Goal: Navigation & Orientation: Find specific page/section

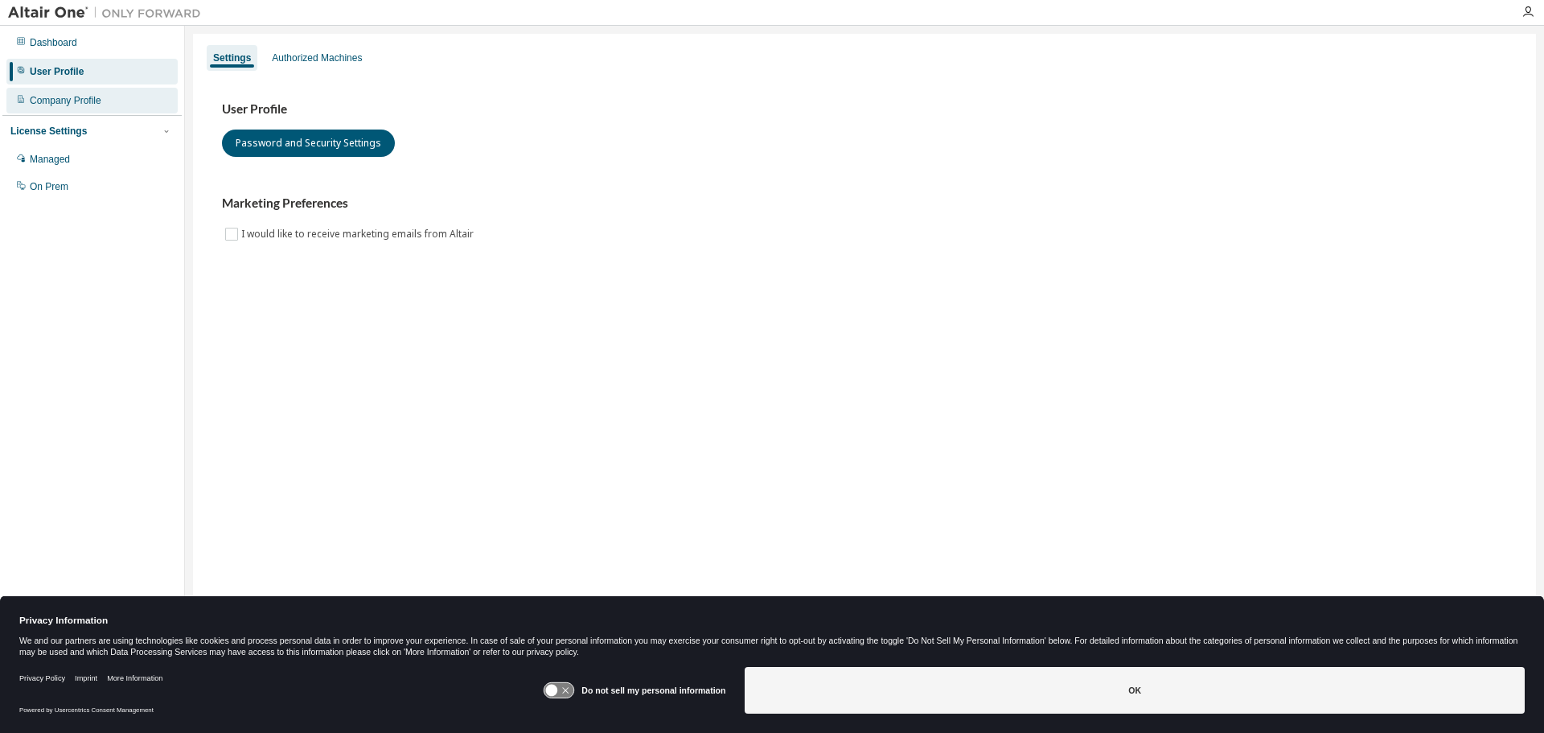
click at [76, 102] on div "Company Profile" at bounding box center [66, 100] width 72 height 13
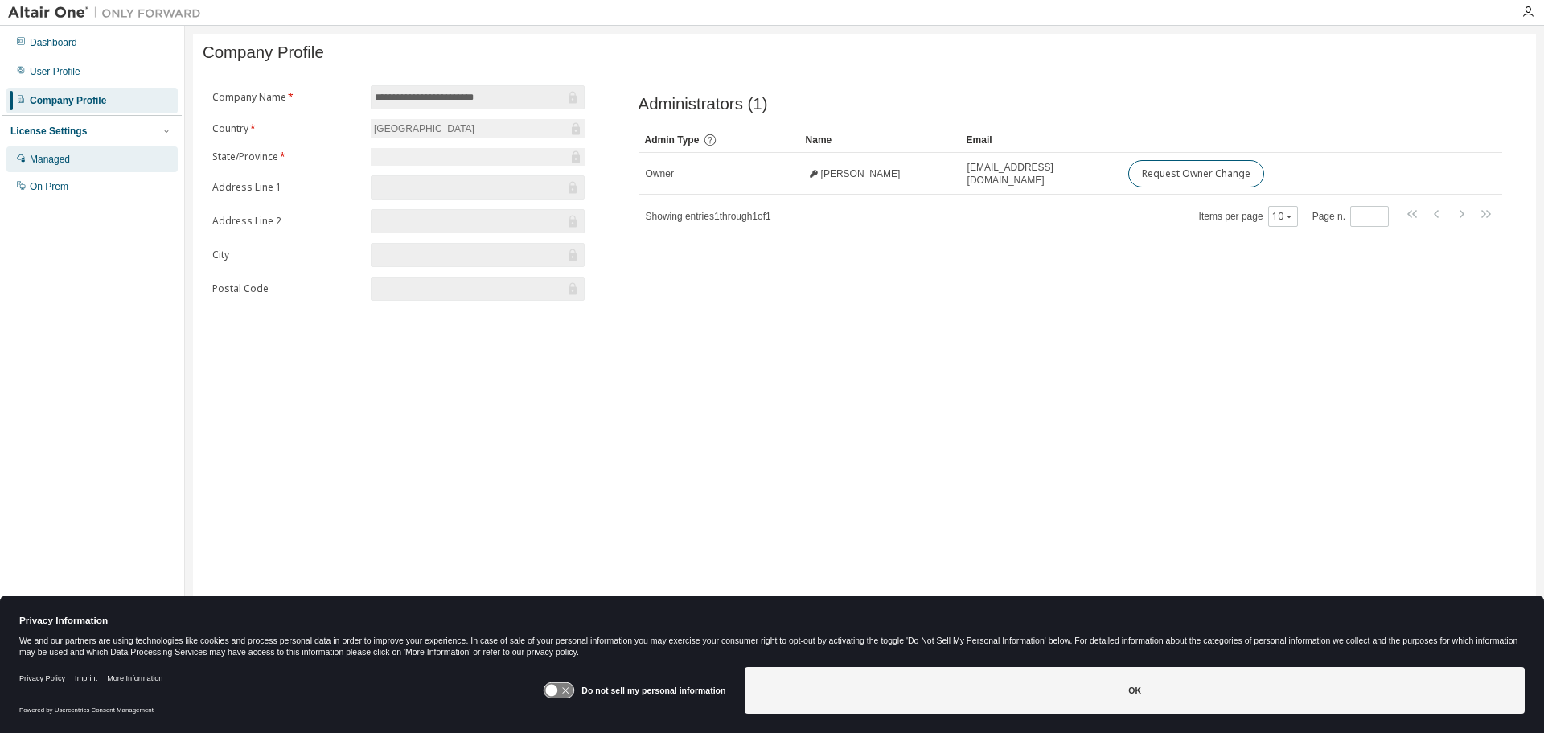
click at [57, 156] on div "Managed" at bounding box center [50, 159] width 40 height 13
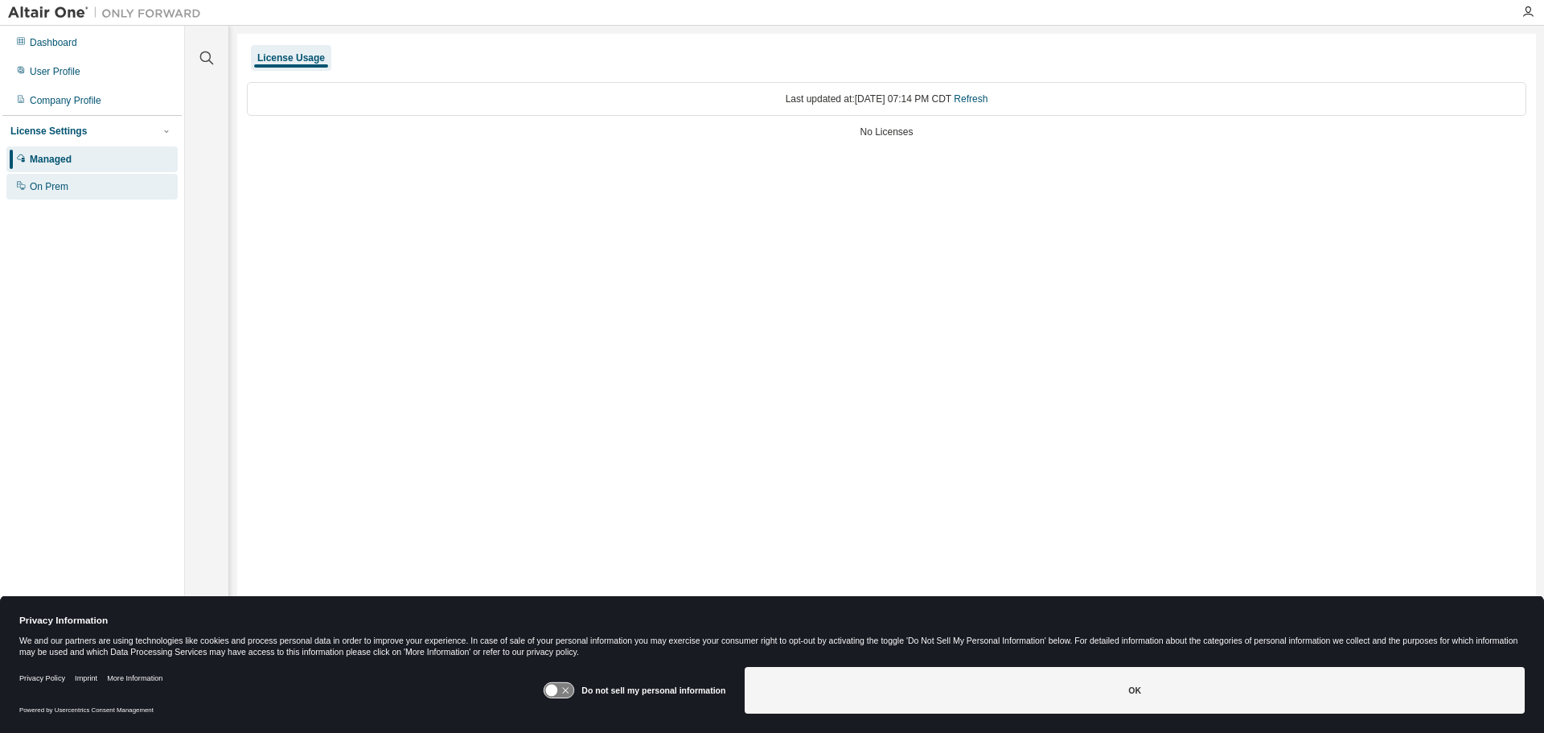
click at [63, 187] on div "On Prem" at bounding box center [49, 186] width 39 height 13
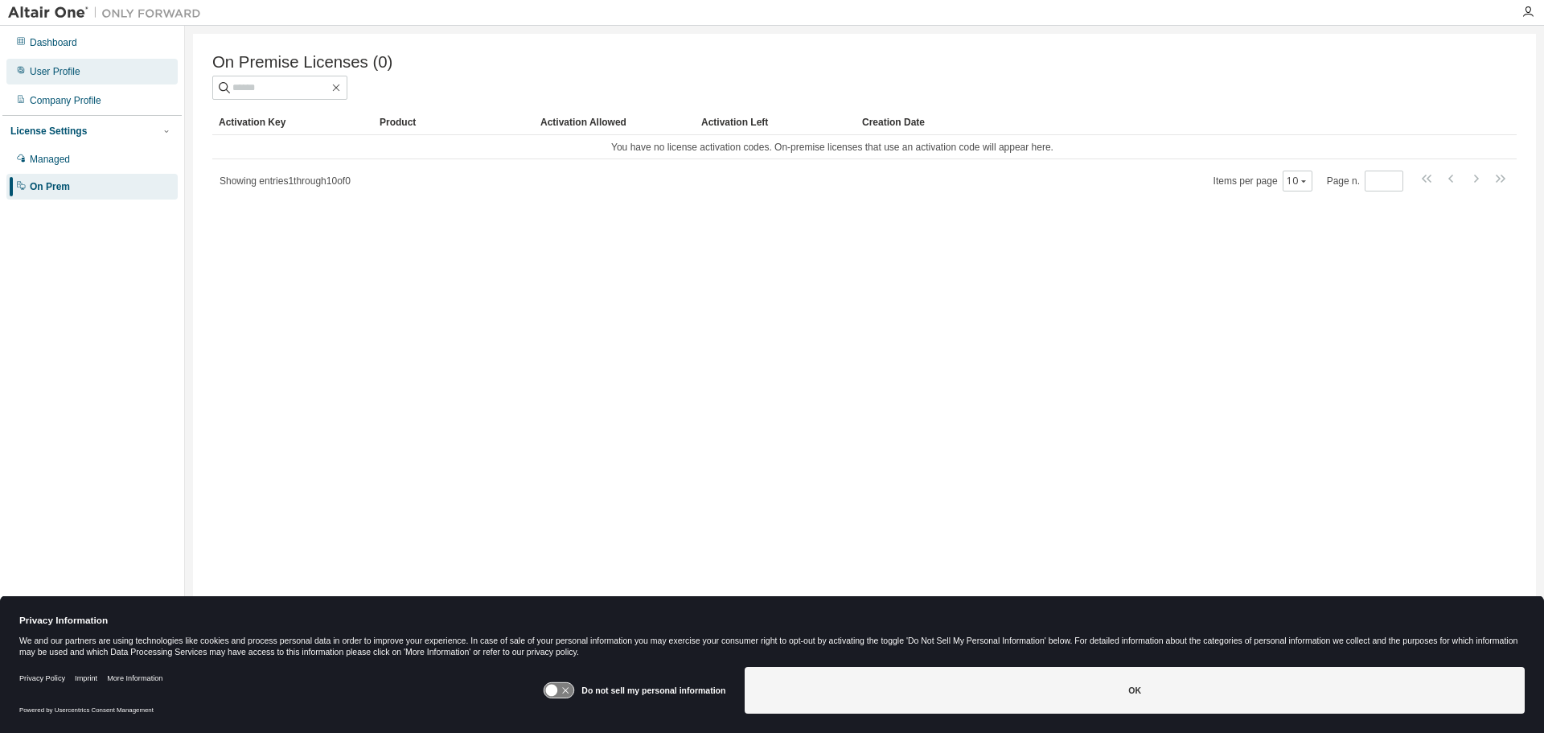
click at [55, 70] on div "User Profile" at bounding box center [55, 71] width 51 height 13
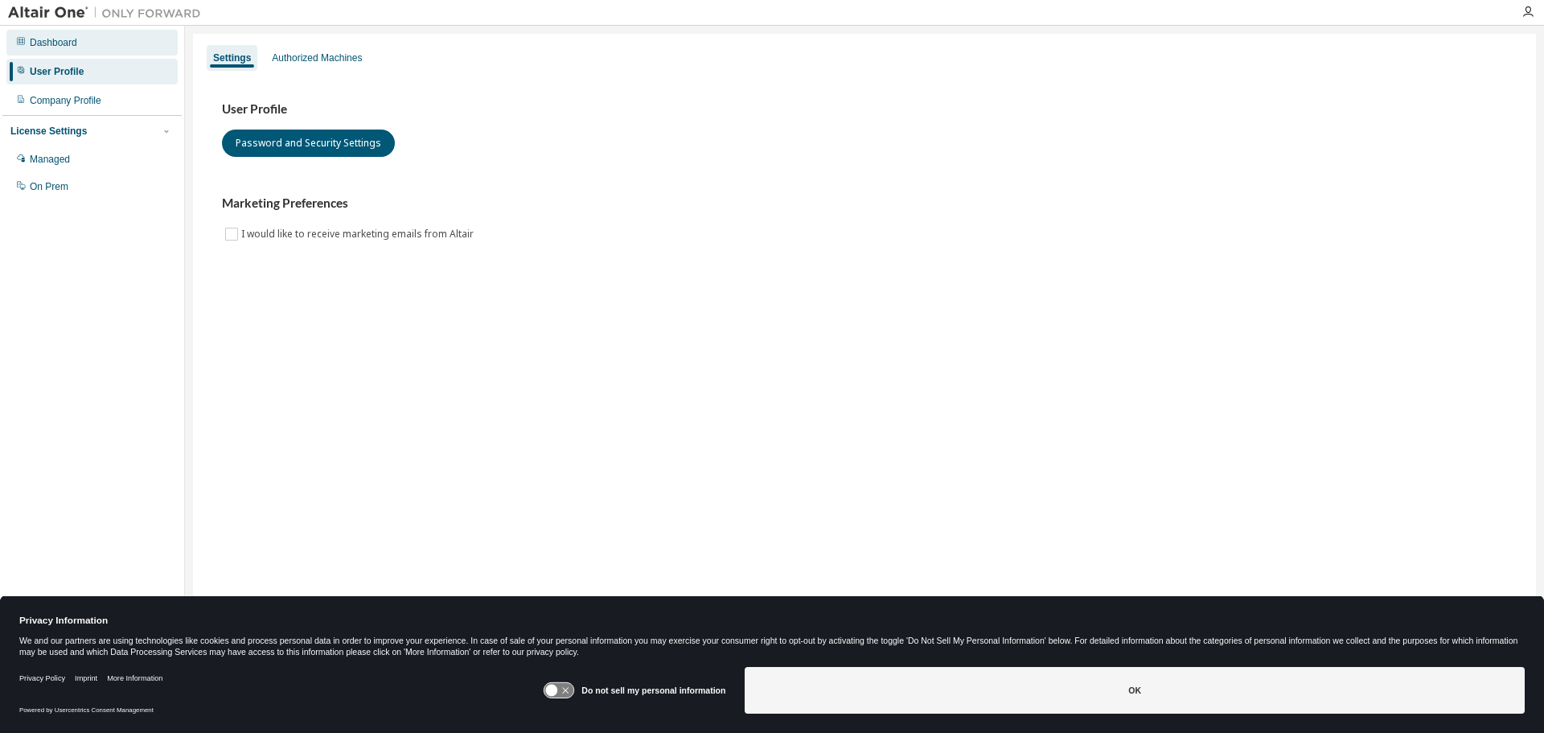
click at [76, 44] on div "Dashboard" at bounding box center [53, 42] width 47 height 13
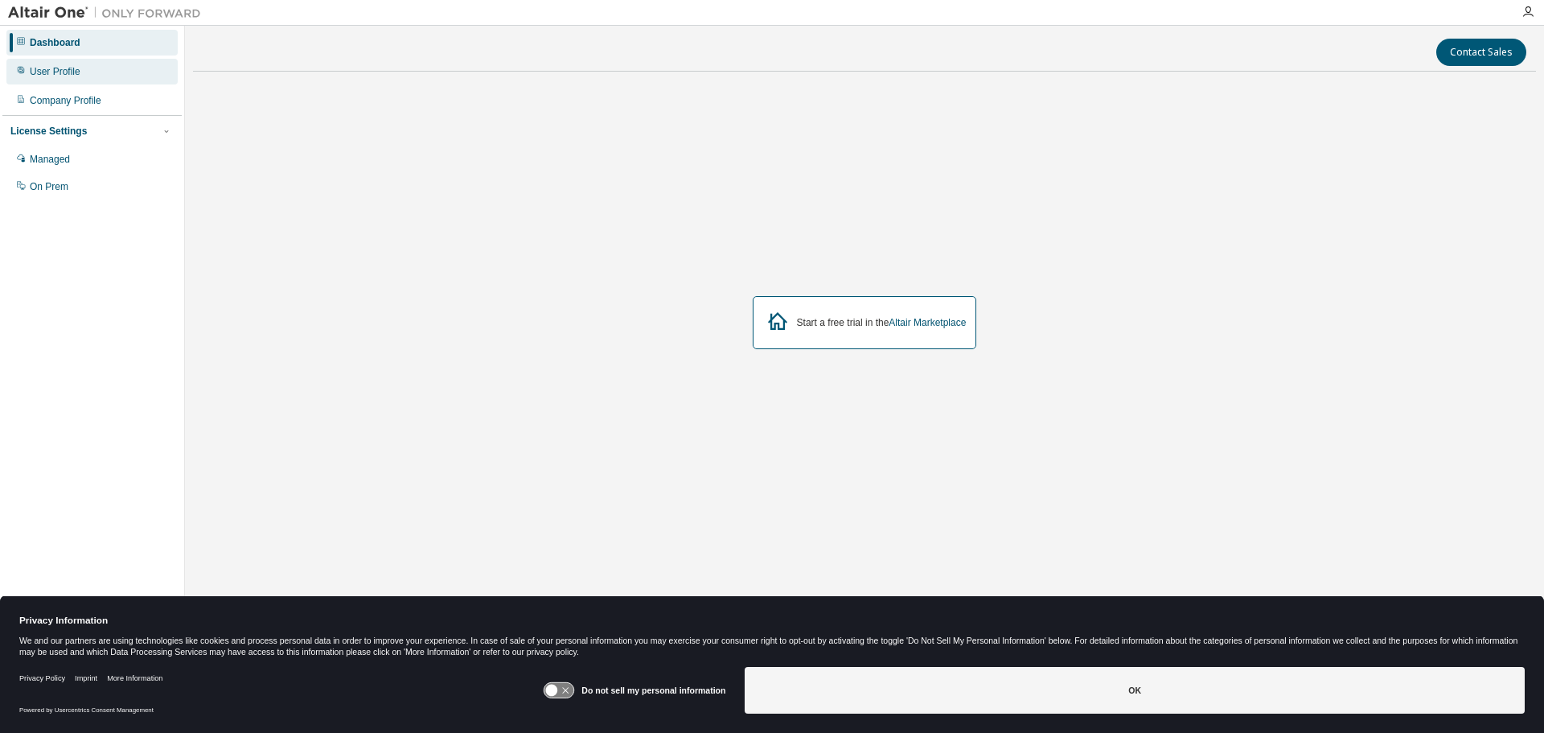
click at [79, 72] on div "User Profile" at bounding box center [55, 71] width 51 height 13
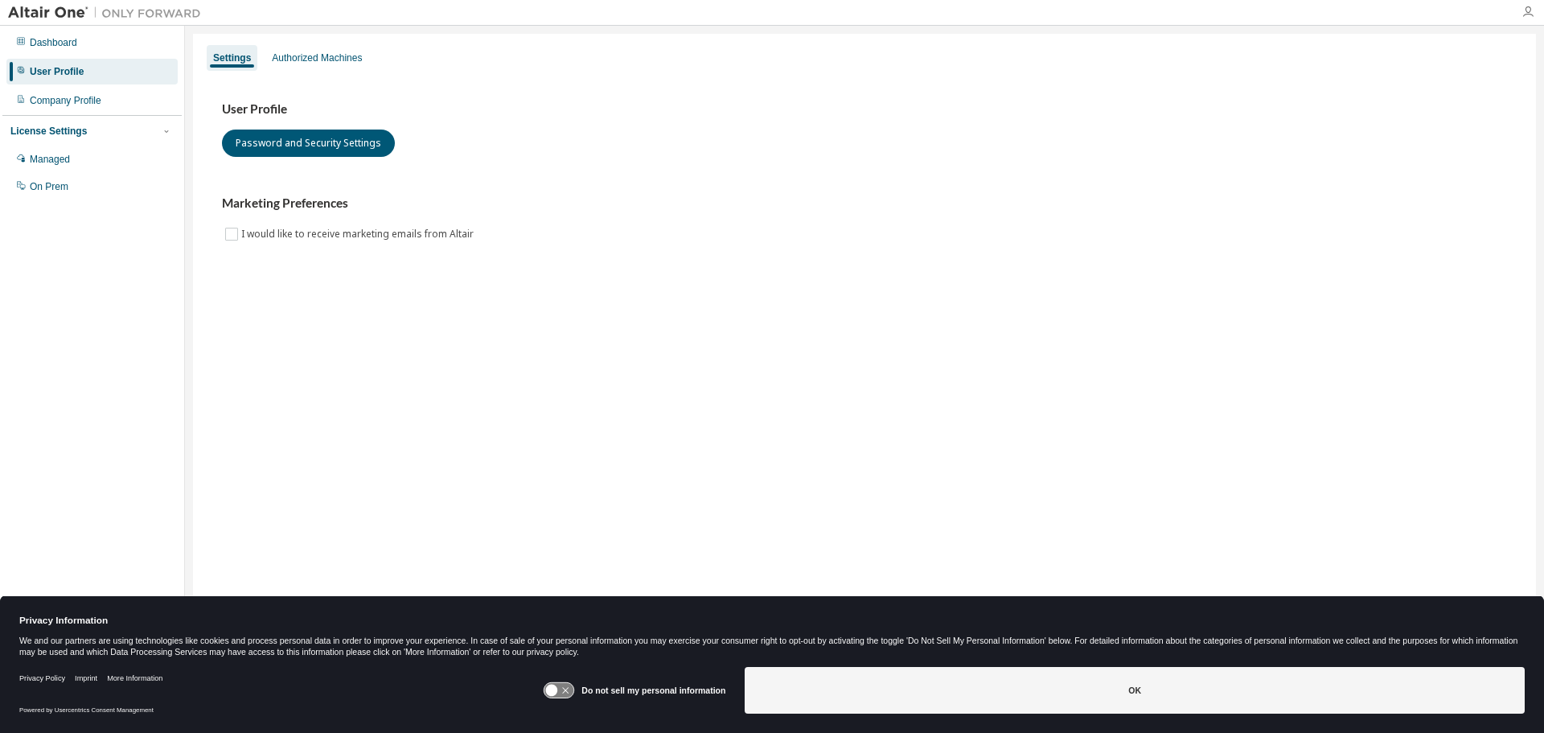
click at [1526, 8] on icon "button" at bounding box center [1527, 12] width 13 height 13
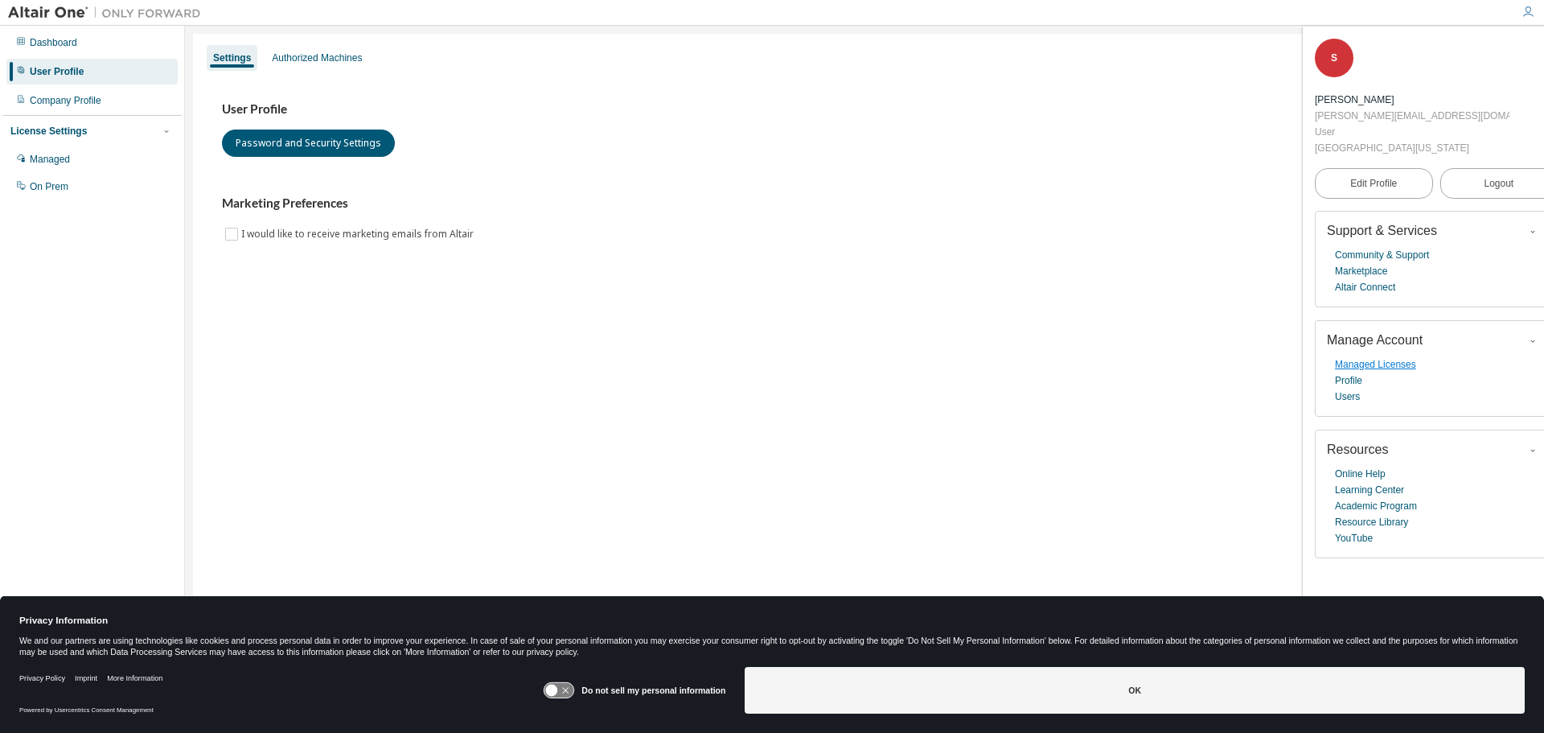
click at [1406, 356] on link "Managed Licenses" at bounding box center [1375, 364] width 81 height 16
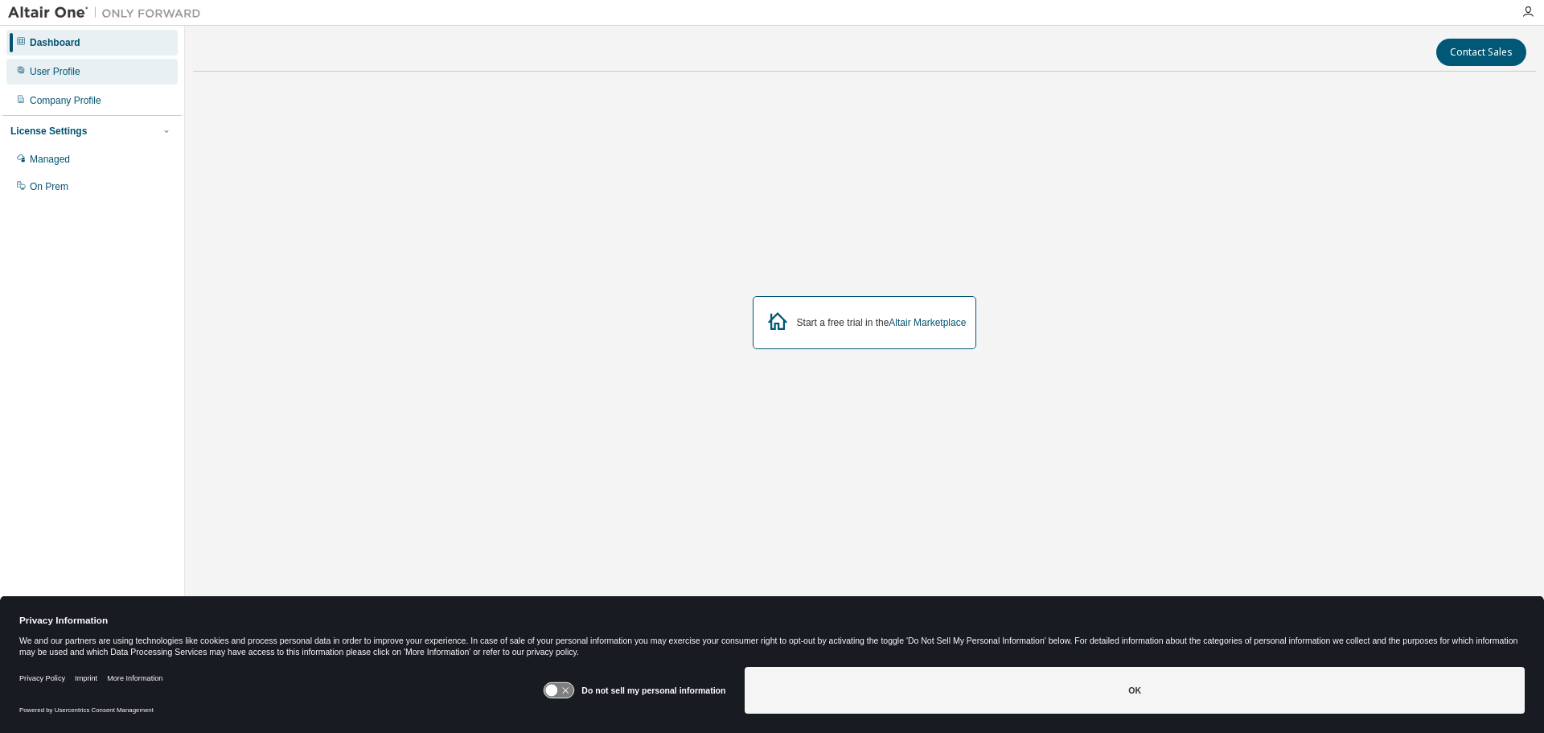
click at [52, 76] on div "User Profile" at bounding box center [55, 71] width 51 height 13
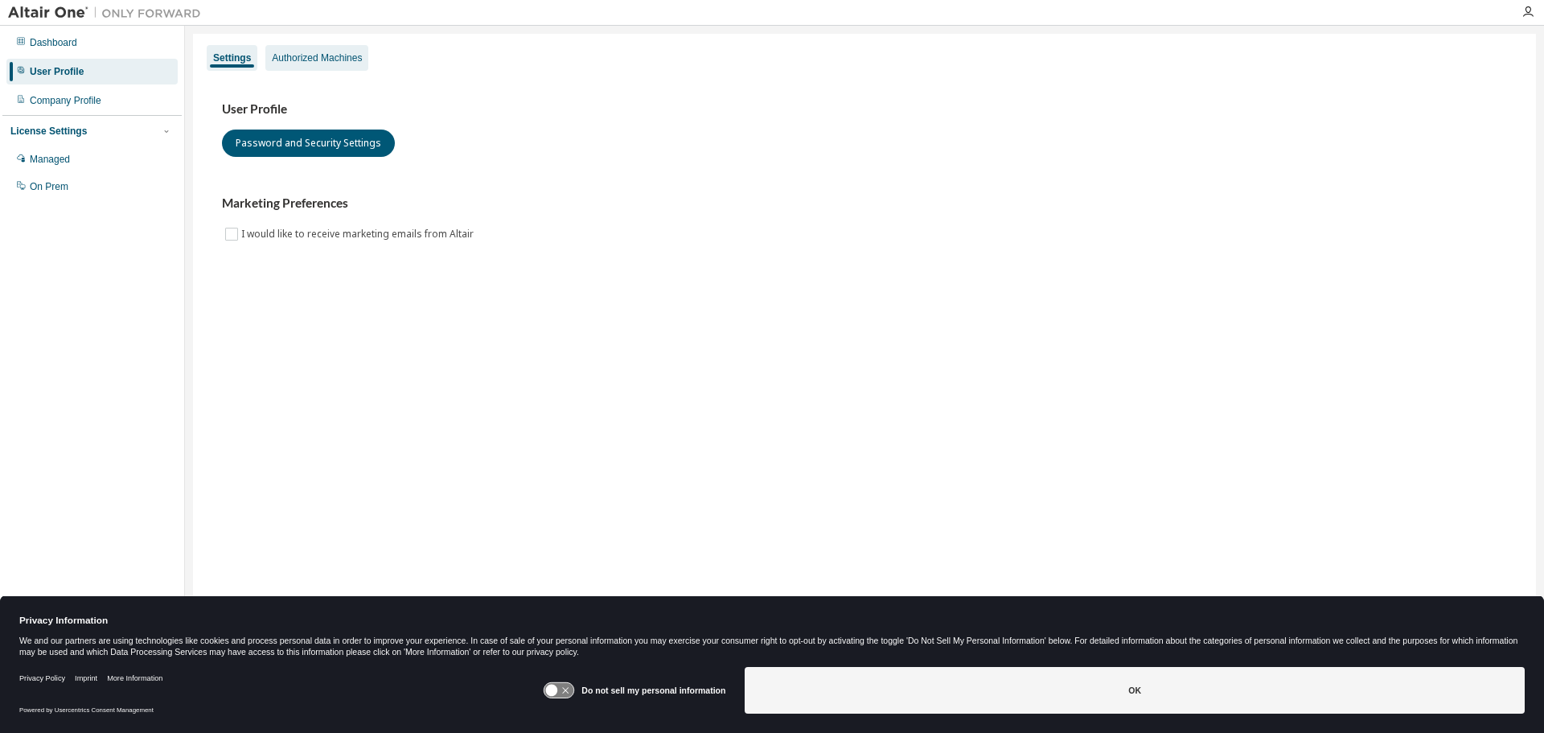
click at [324, 49] on div "Authorized Machines" at bounding box center [316, 58] width 103 height 26
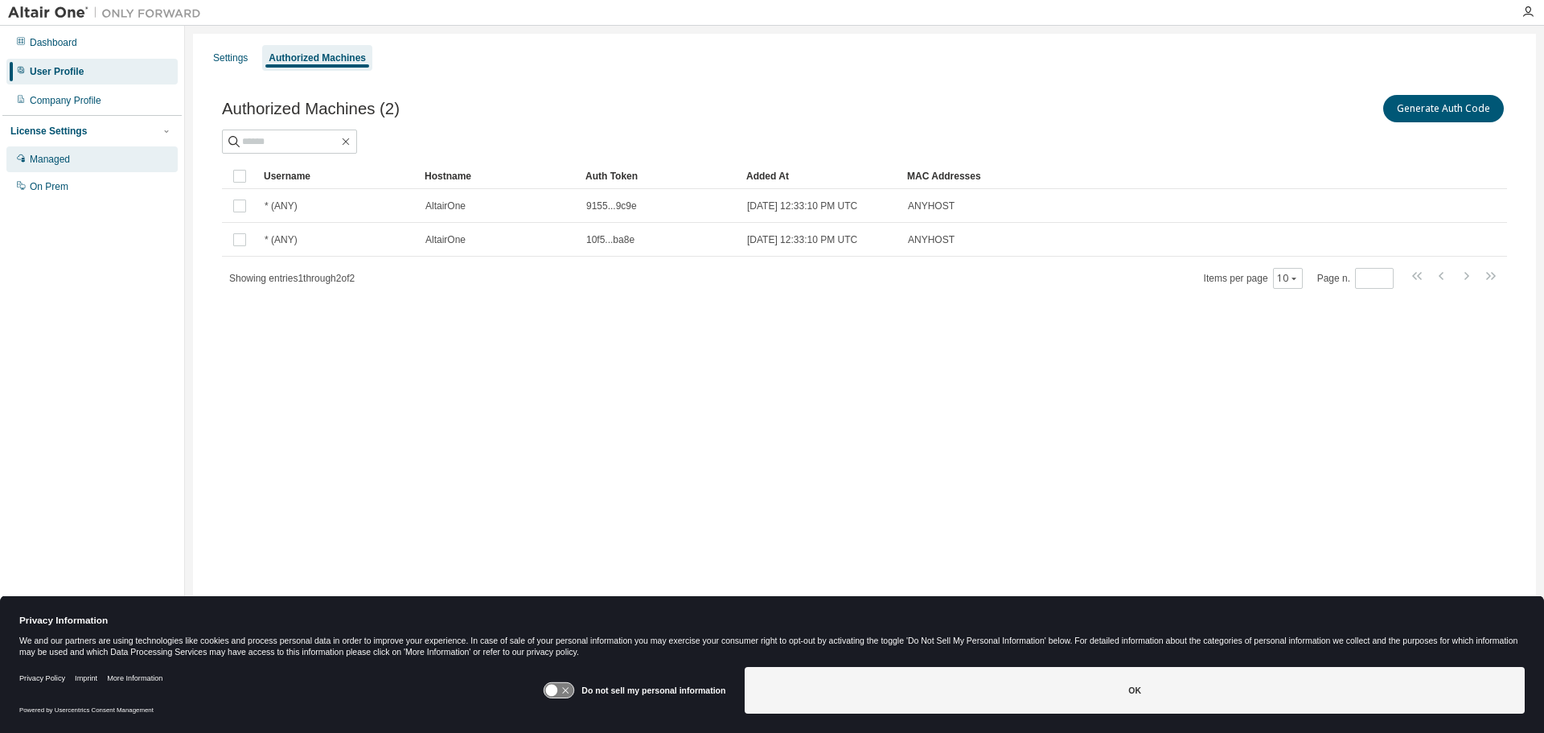
click at [67, 154] on div "Managed" at bounding box center [50, 159] width 40 height 13
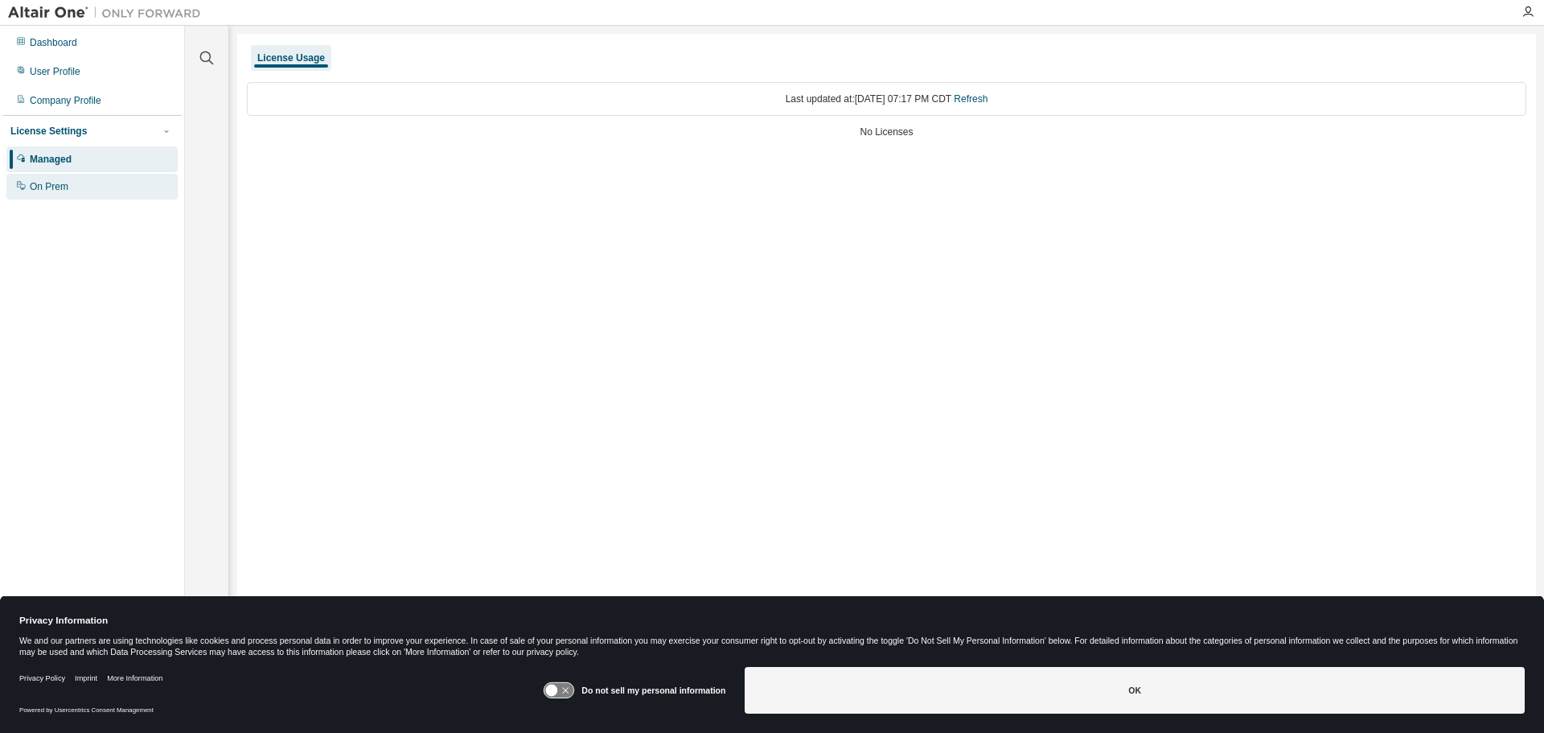
click at [33, 187] on div "On Prem" at bounding box center [49, 186] width 39 height 13
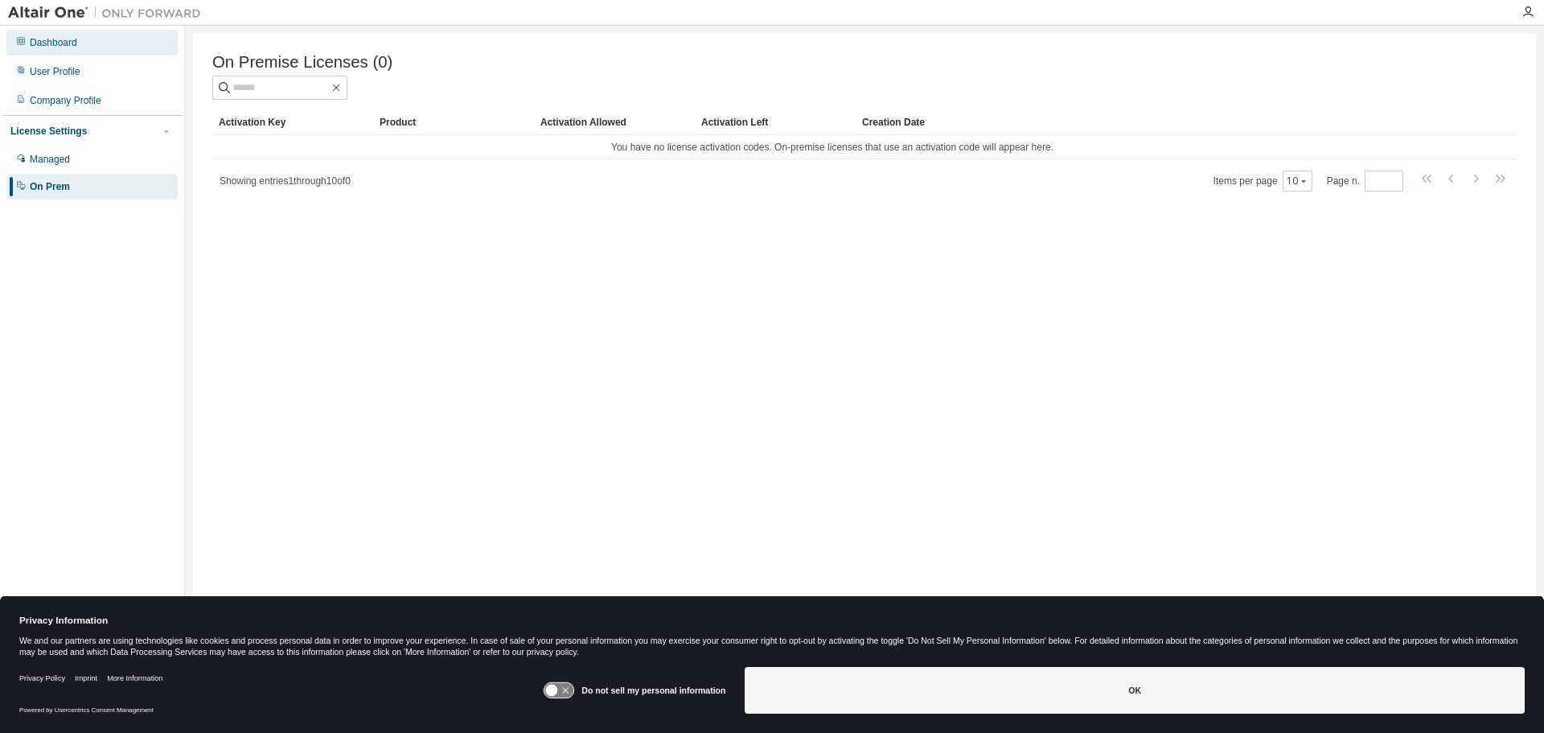
click at [56, 45] on div "Dashboard" at bounding box center [53, 42] width 47 height 13
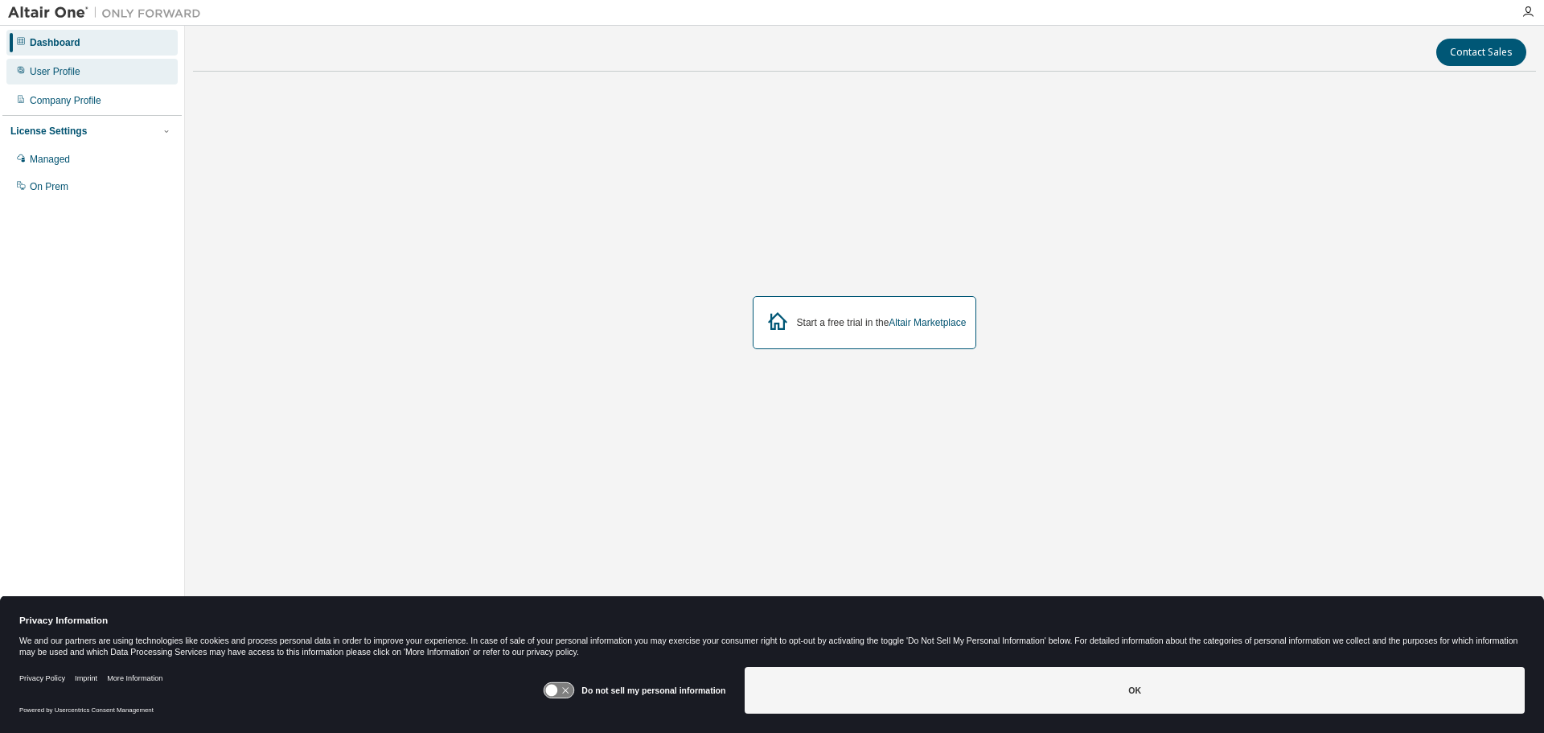
click at [55, 74] on div "User Profile" at bounding box center [55, 71] width 51 height 13
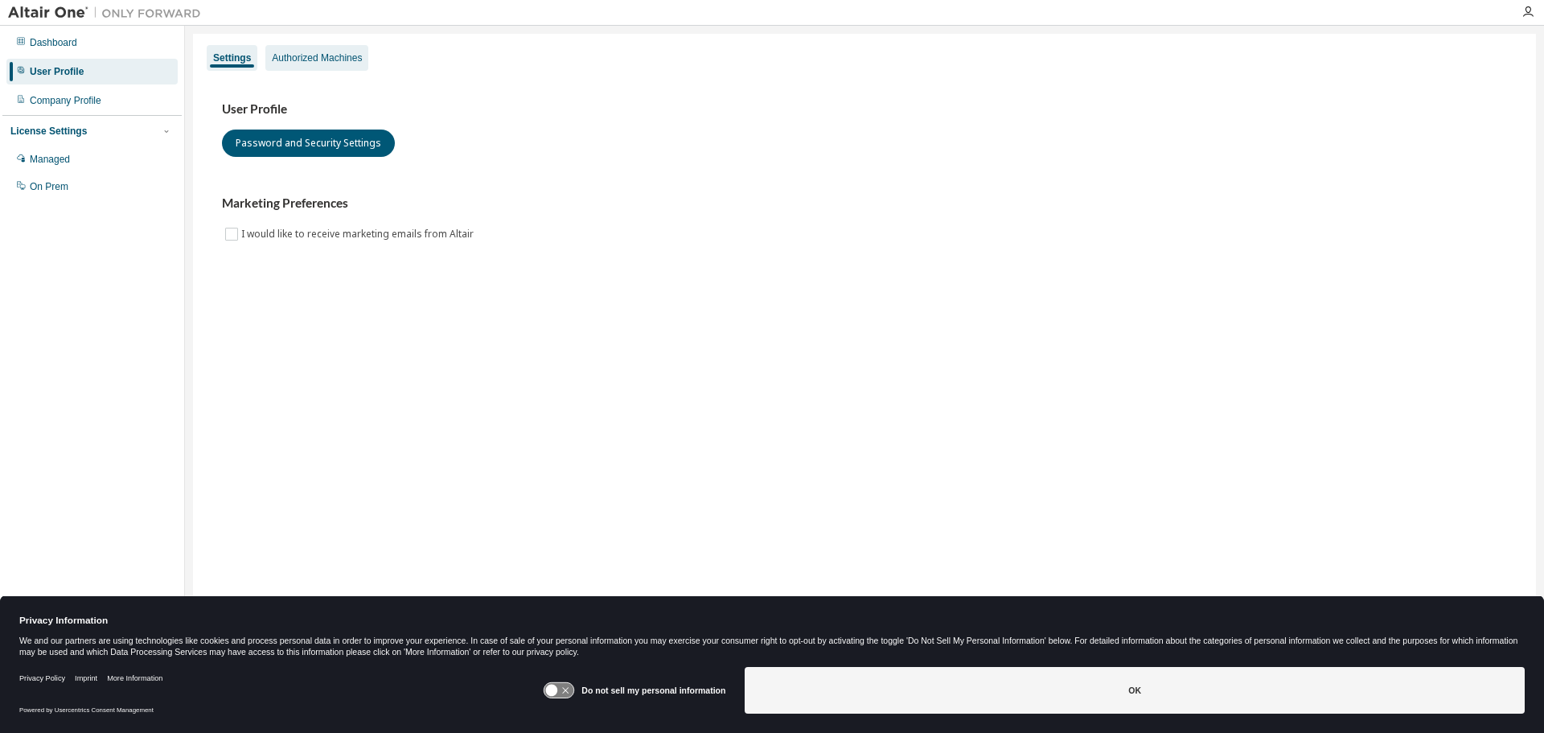
click at [332, 58] on div "Authorized Machines" at bounding box center [317, 57] width 90 height 13
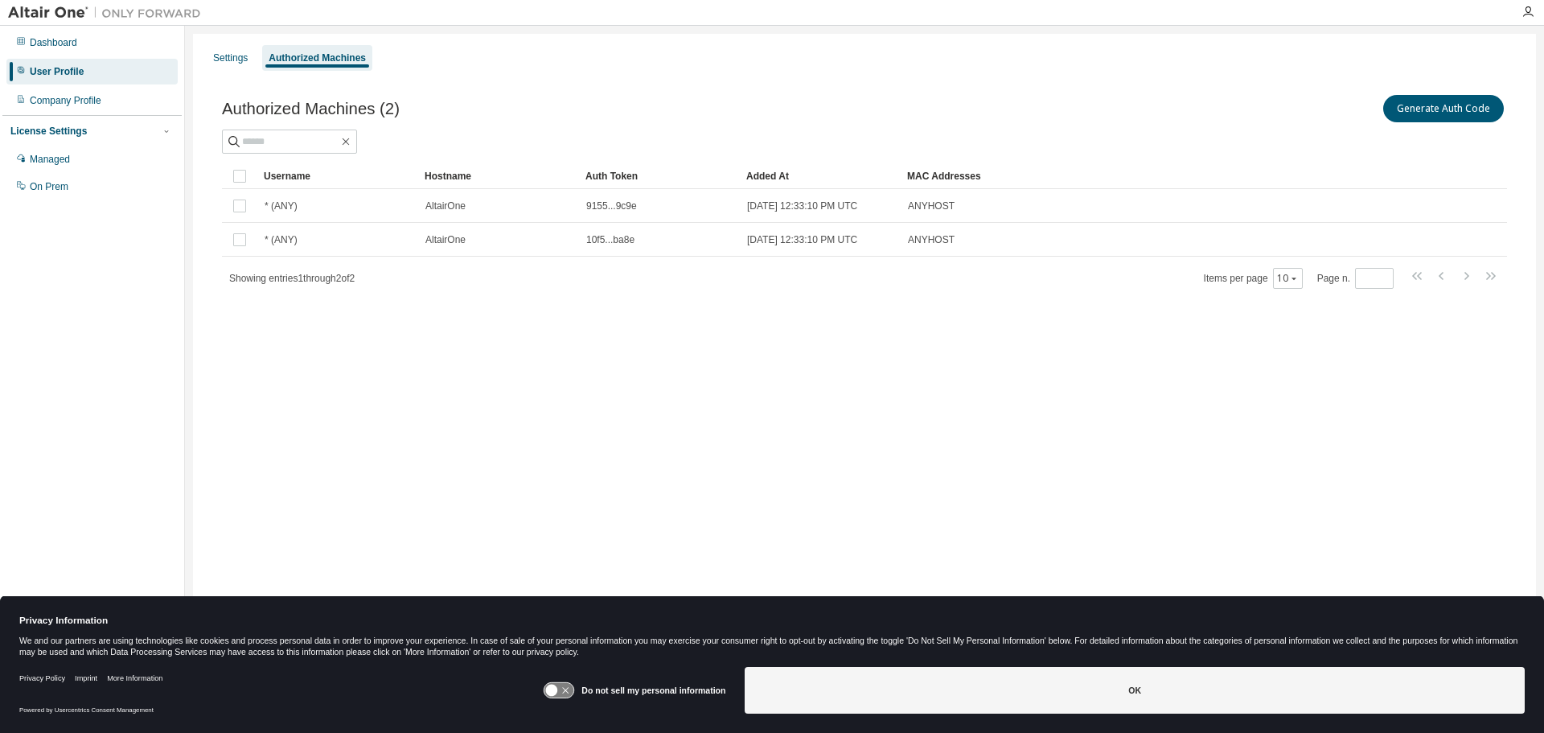
click at [1537, 11] on div at bounding box center [1528, 12] width 32 height 13
click at [1530, 12] on icon "button" at bounding box center [1527, 12] width 13 height 13
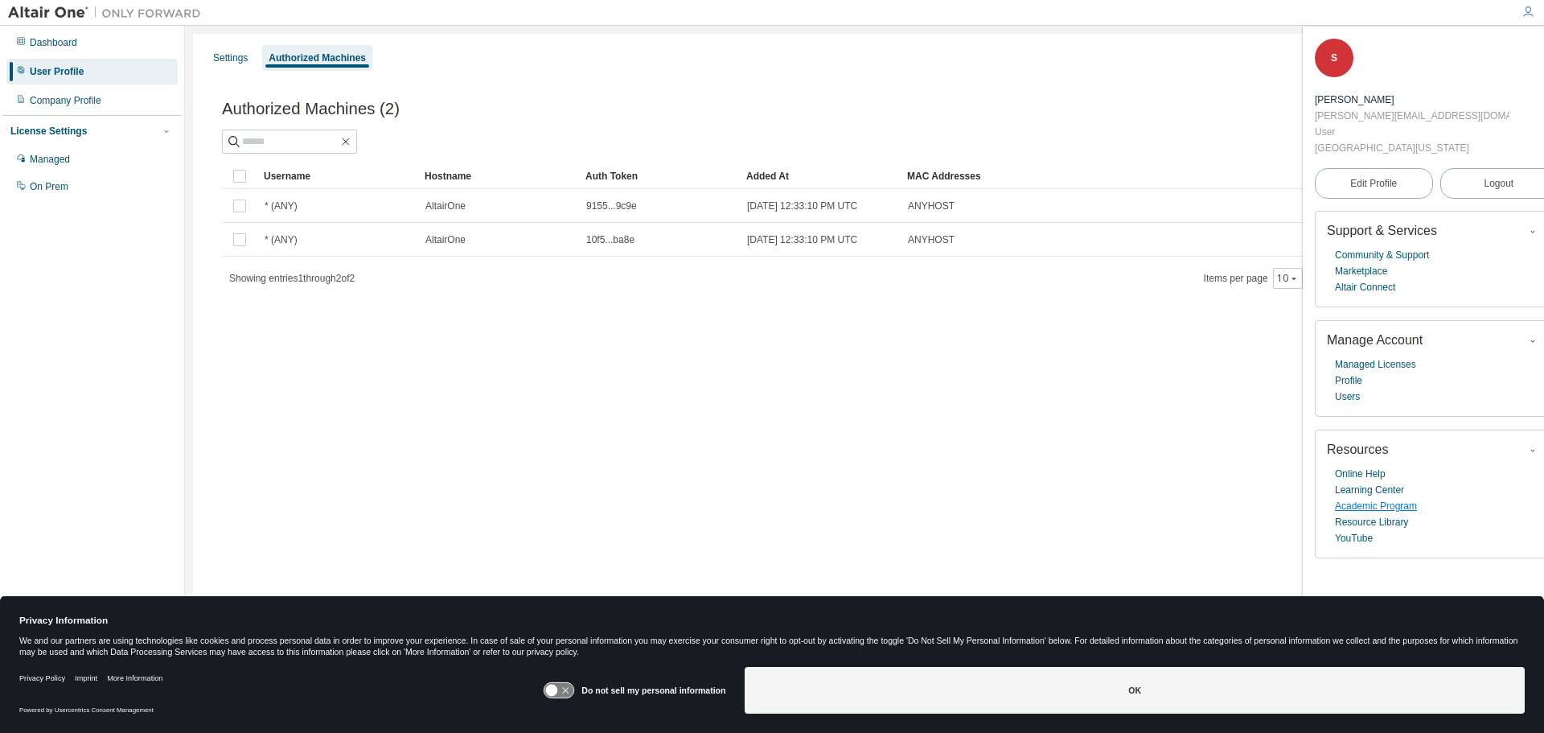
click at [1352, 498] on link "Academic Program" at bounding box center [1376, 506] width 82 height 16
click at [39, 47] on div "Dashboard" at bounding box center [53, 42] width 47 height 13
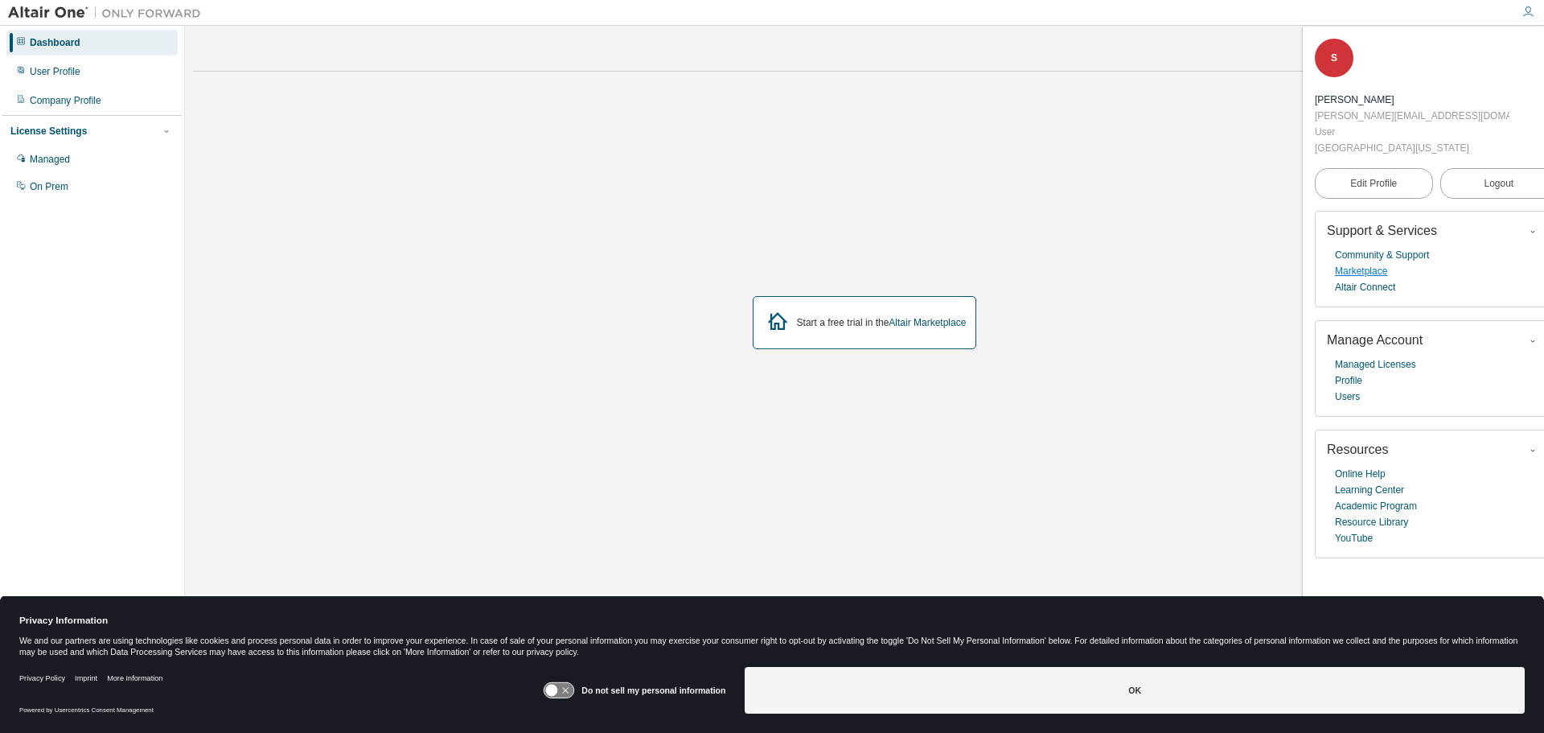
click at [1382, 263] on link "Marketplace" at bounding box center [1361, 271] width 52 height 16
